Goal: Find specific page/section: Find specific page/section

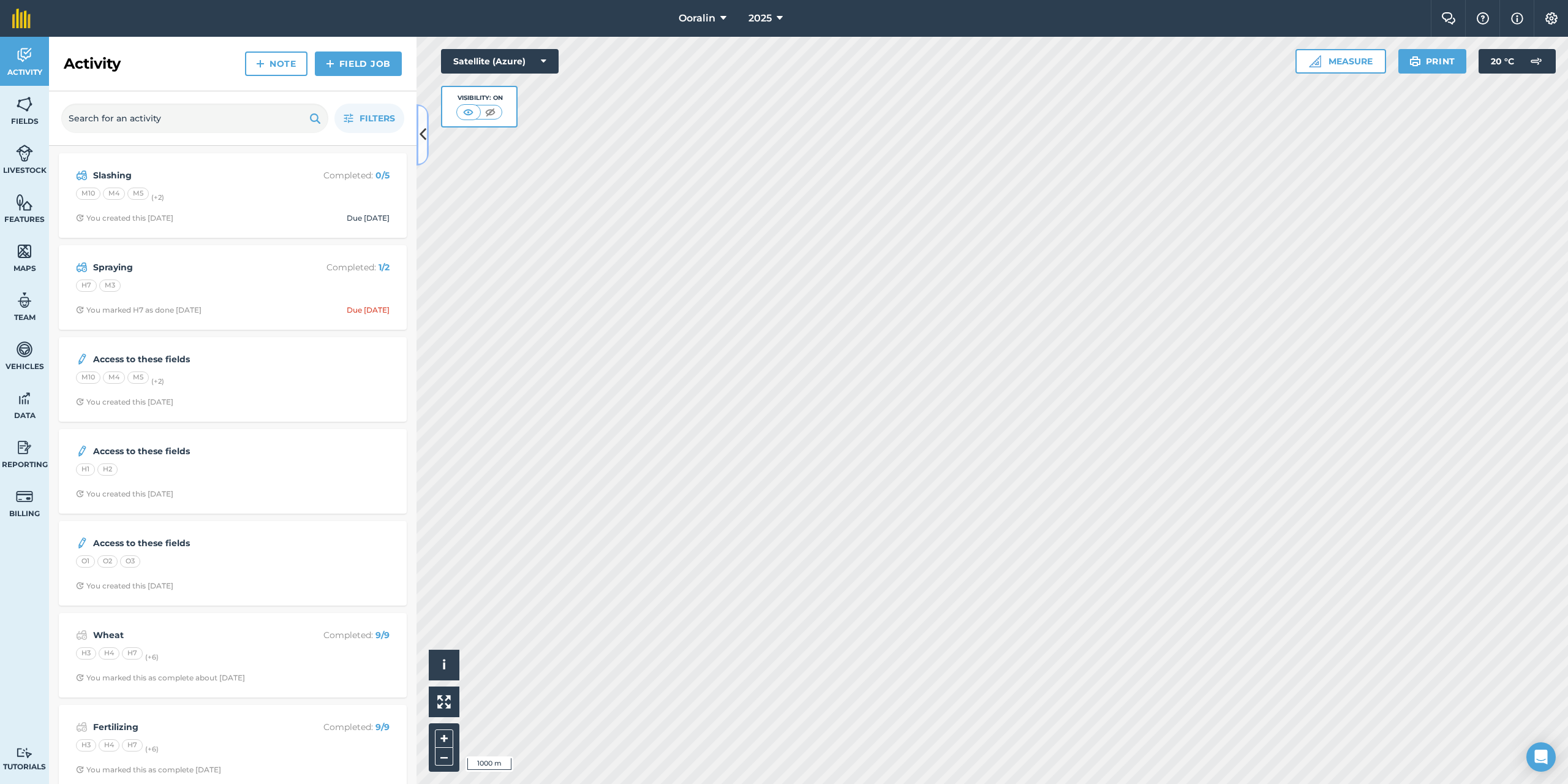
click at [423, 135] on icon at bounding box center [423, 134] width 7 height 21
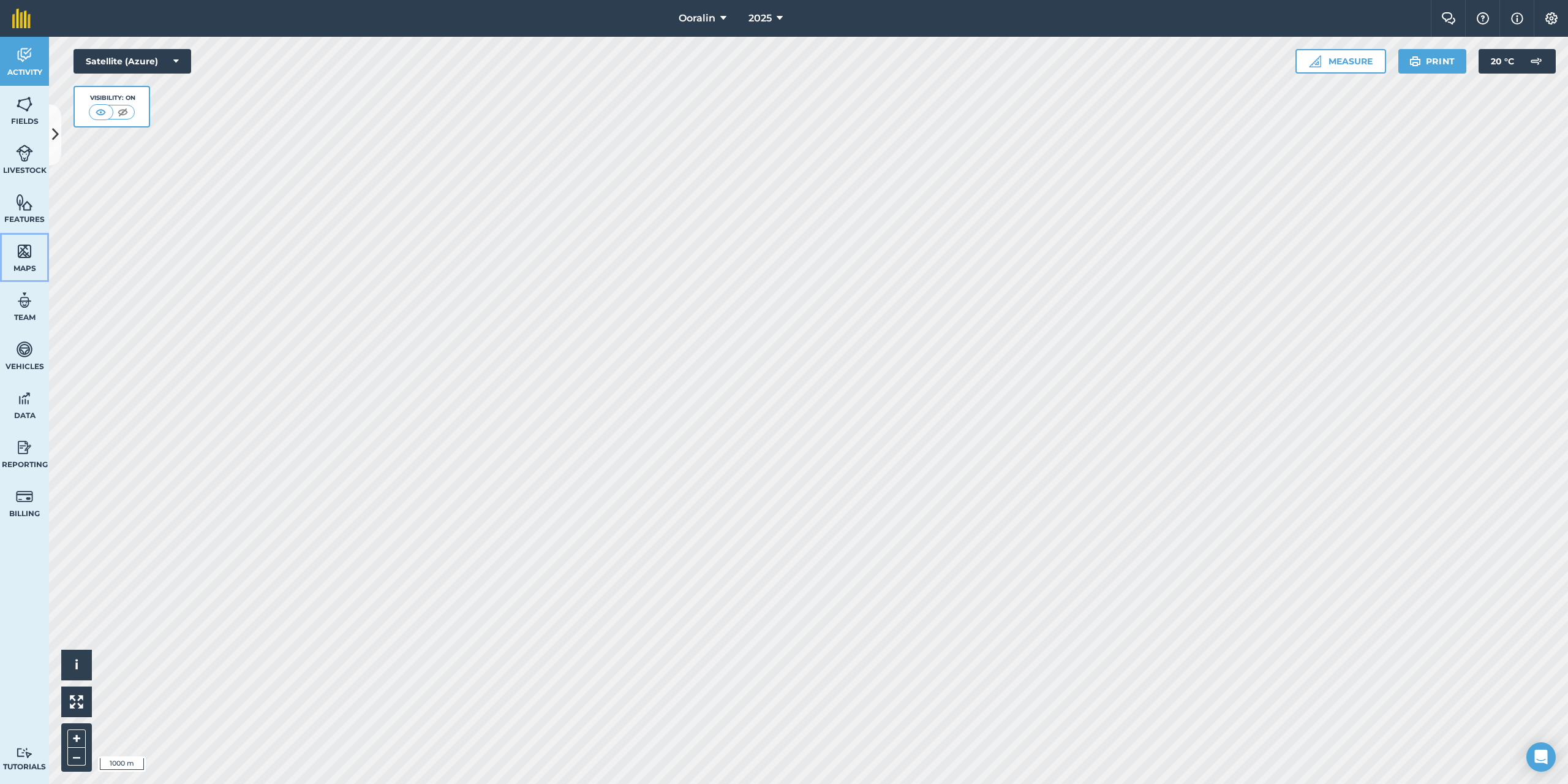
click at [23, 254] on img at bounding box center [24, 251] width 17 height 19
click at [57, 138] on icon at bounding box center [55, 134] width 7 height 21
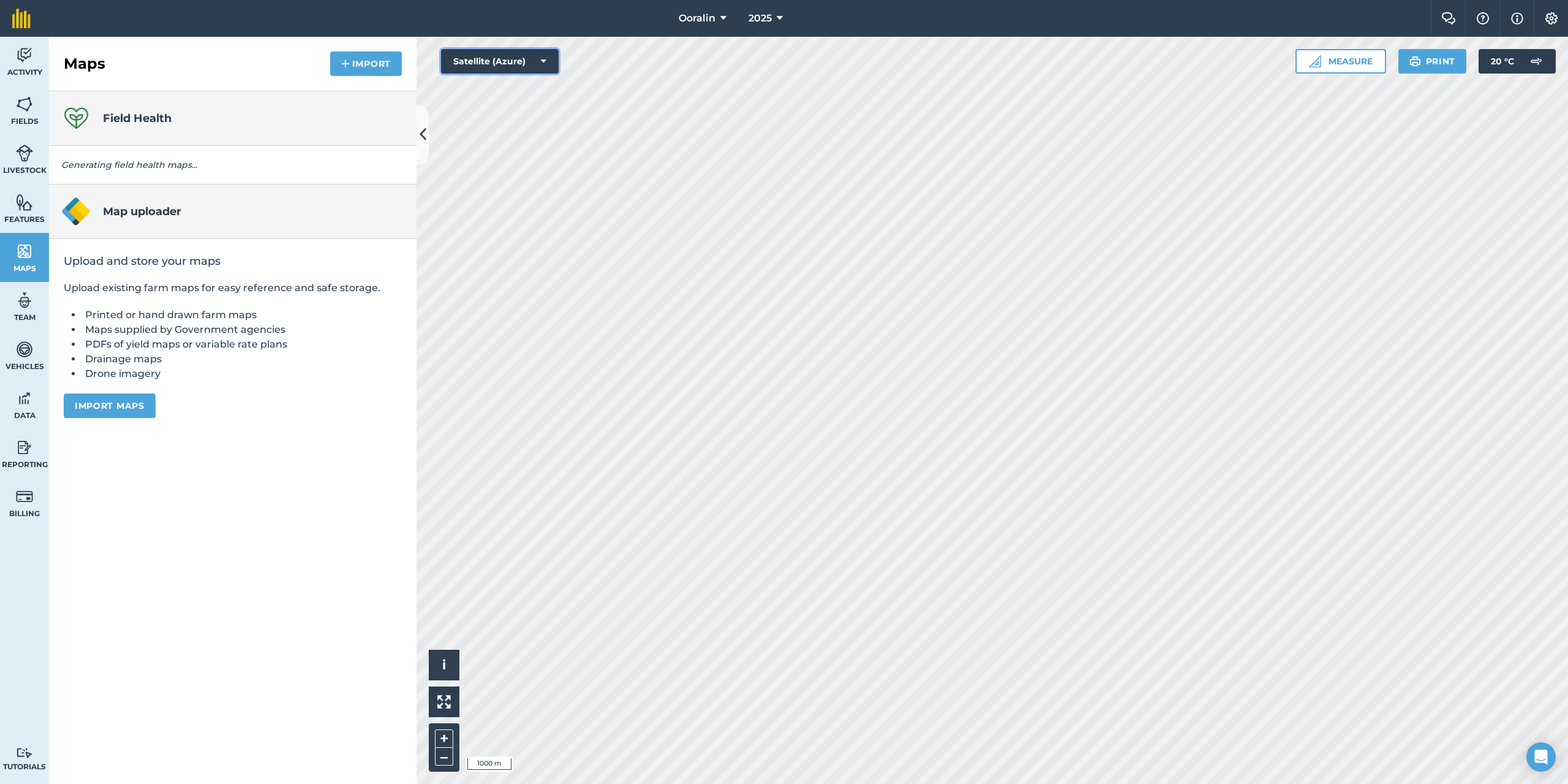
click at [545, 64] on icon at bounding box center [543, 61] width 6 height 12
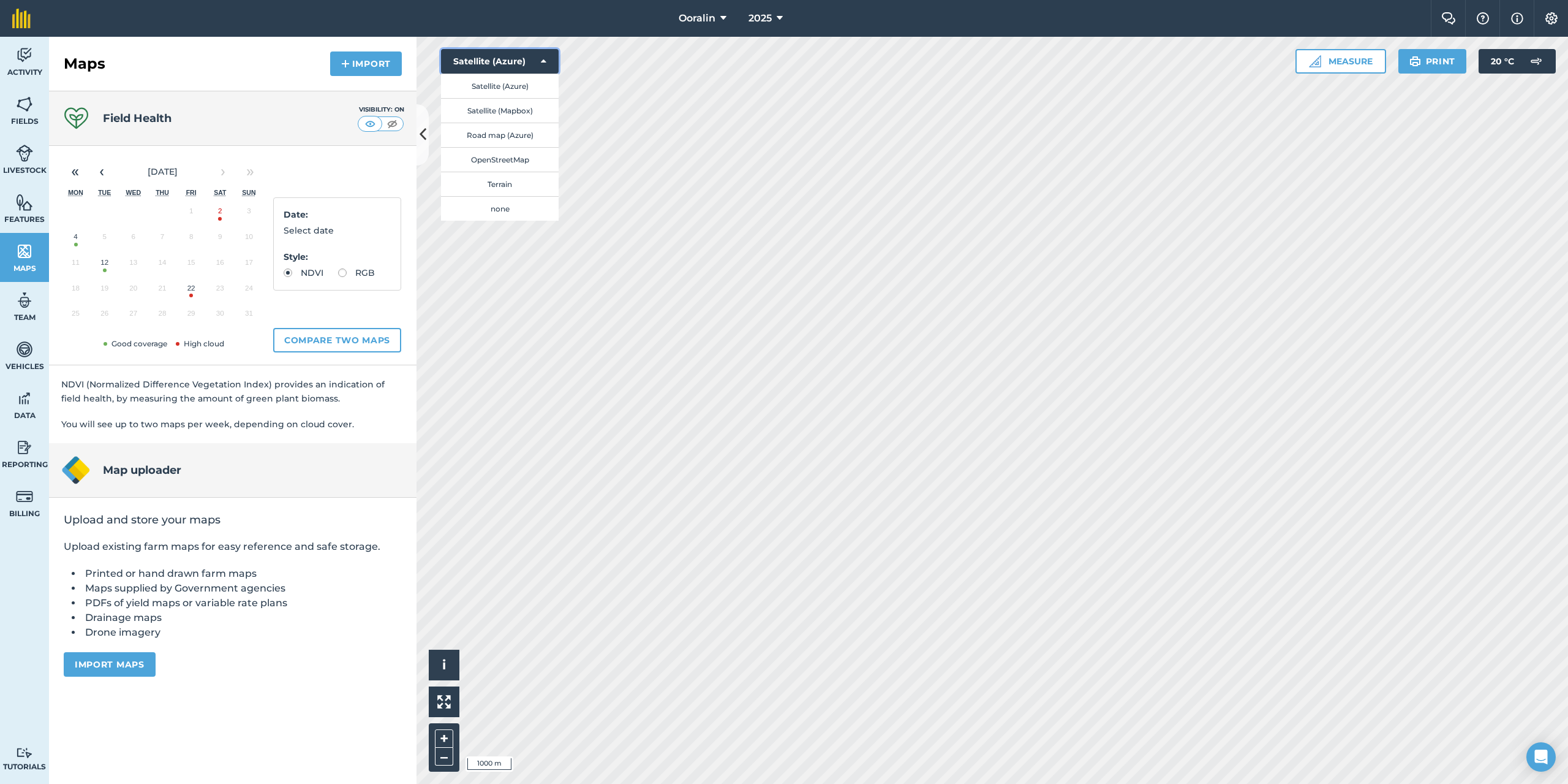
click at [540, 61] on button "Satellite (Azure)" at bounding box center [500, 61] width 117 height 24
click at [102, 268] on button "12" at bounding box center [104, 265] width 29 height 26
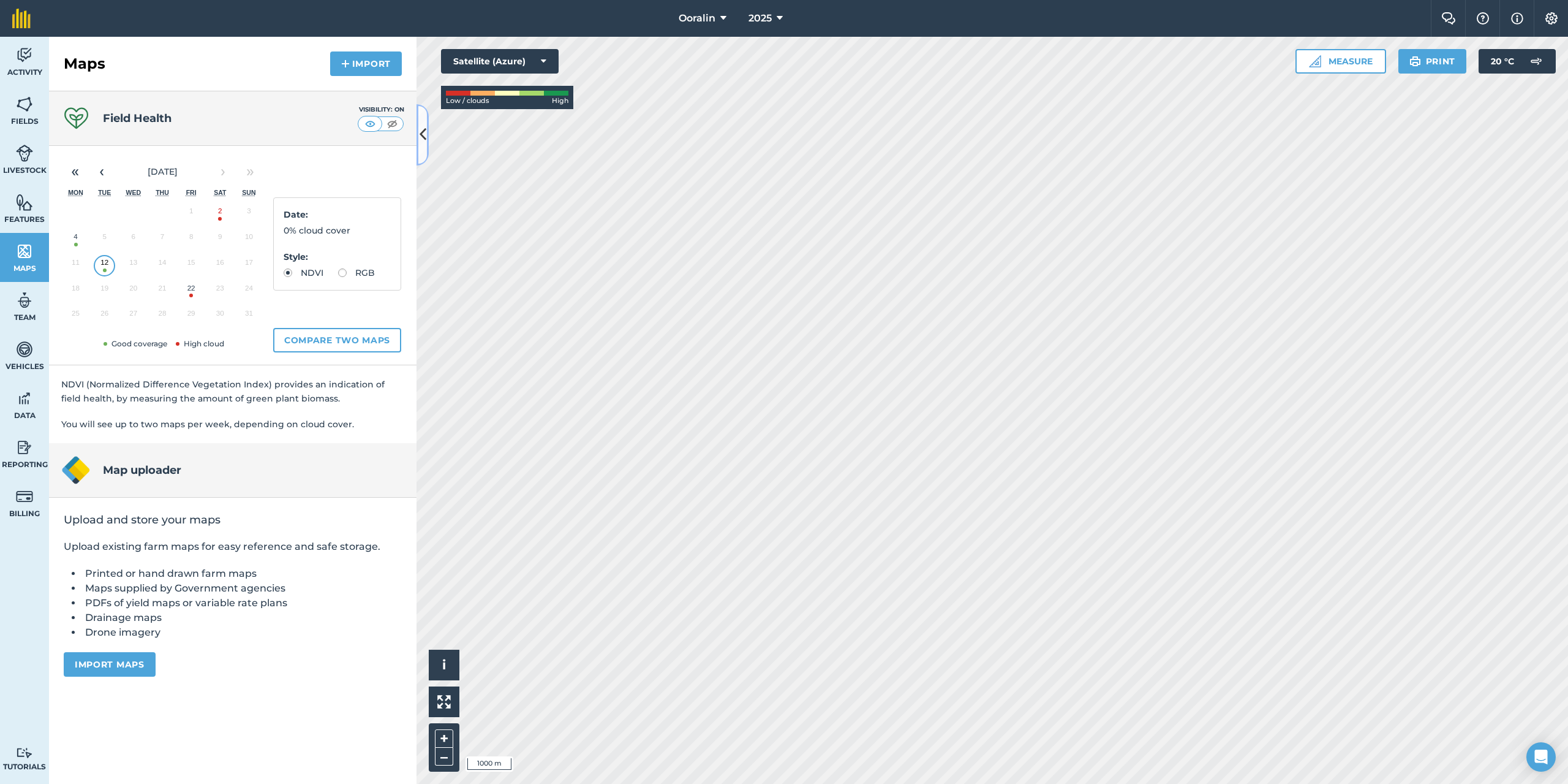
click at [420, 138] on icon at bounding box center [423, 134] width 7 height 21
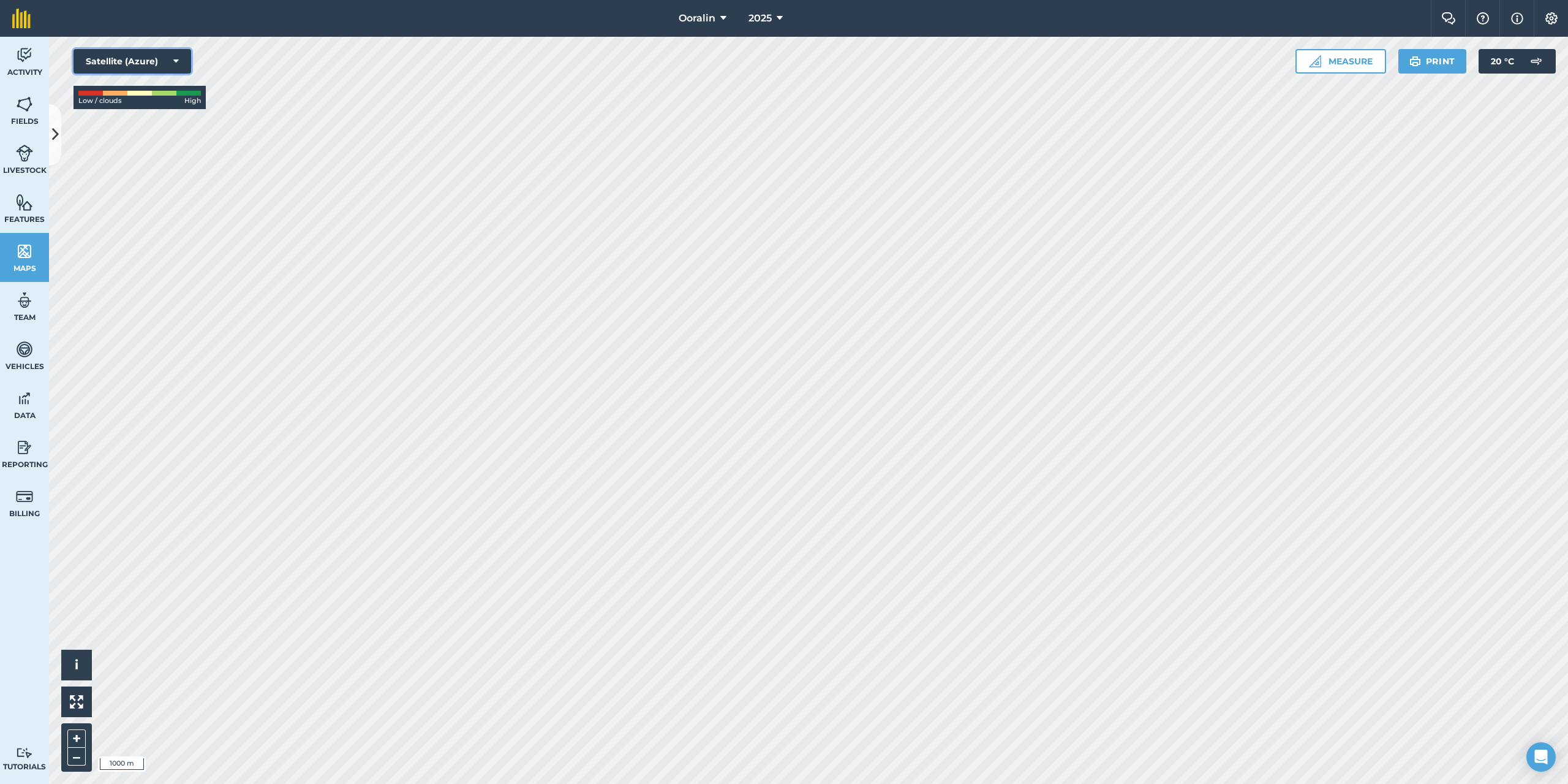
click at [145, 57] on button "Satellite (Azure)" at bounding box center [132, 61] width 117 height 24
click at [142, 111] on button "Satellite (Mapbox)" at bounding box center [132, 110] width 117 height 24
